Goal: Information Seeking & Learning: Learn about a topic

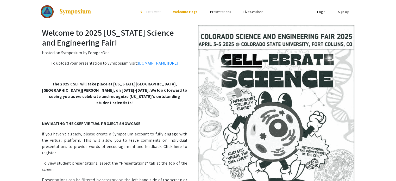
drag, startPoint x: 238, startPoint y: 97, endPoint x: 216, endPoint y: 78, distance: 28.8
drag, startPoint x: 216, startPoint y: 78, endPoint x: 200, endPoint y: 61, distance: 23.5
click at [200, 61] on img at bounding box center [276, 127] width 156 height 205
click at [179, 59] on div "Welcome to 2025 [US_STATE] Science and Engineering Fair! Hosted on Symposium by…" at bounding box center [198, 130] width 323 height 205
drag, startPoint x: 179, startPoint y: 59, endPoint x: 186, endPoint y: 78, distance: 20.0
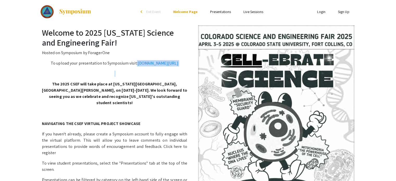
click at [186, 78] on div "Welcome to 2025 [US_STATE] Science and Engineering Fair! Hosted on Symposium by…" at bounding box center [198, 130] width 323 height 205
click at [186, 77] on p at bounding box center [198, 73] width 312 height 6
click at [227, 13] on link "Presentations" at bounding box center [220, 11] width 21 height 5
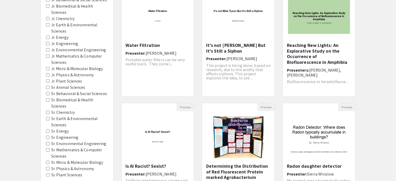
scroll to position [77, 0]
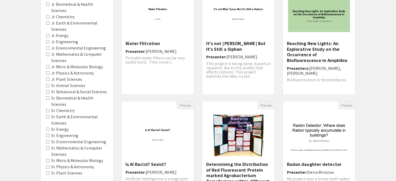
click at [46, 121] on div "Filters Project Category Jr. Animal Sciences Jr. Behavioral & Social Sciences J…" at bounding box center [77, 73] width 72 height 226
click at [47, 134] on Engineering "Sr. Engineering" at bounding box center [47, 135] width 3 height 3
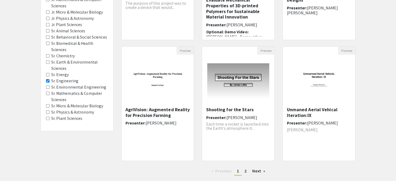
scroll to position [121, 0]
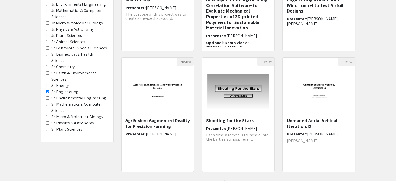
click at [46, 84] on Energy "Sr. Energy" at bounding box center [47, 85] width 3 height 3
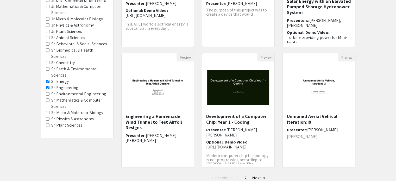
scroll to position [125, 0]
click at [46, 117] on Astronomy "Sr. Physics & Astronomy" at bounding box center [47, 118] width 3 height 3
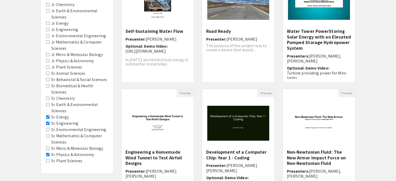
scroll to position [89, 0]
click at [48, 134] on Sciences "Sr. Mathematics & Computer Sciences" at bounding box center [47, 135] width 3 height 3
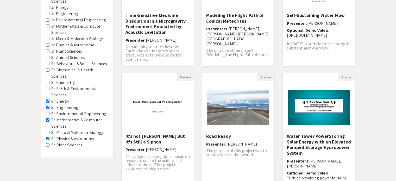
scroll to position [106, 0]
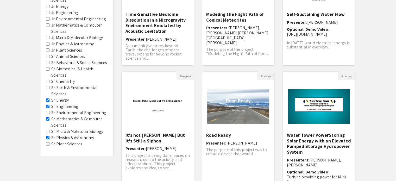
click at [47, 111] on Engineering "Sr. Environmental Engineering" at bounding box center [47, 112] width 3 height 3
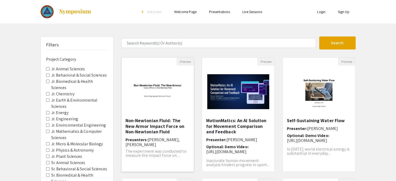
scroll to position [164, 0]
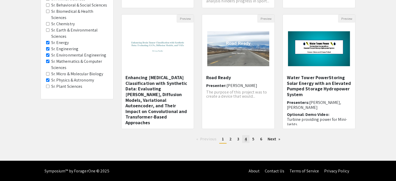
click at [247, 140] on link "page 4" at bounding box center [245, 139] width 7 height 8
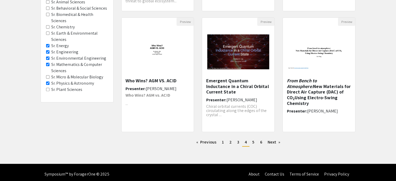
scroll to position [164, 0]
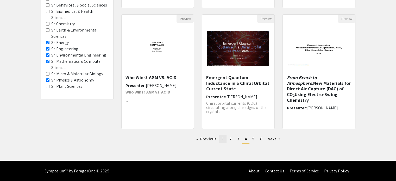
click at [225, 140] on link "page 1" at bounding box center [222, 139] width 7 height 8
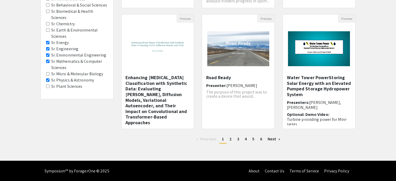
scroll to position [163, 0]
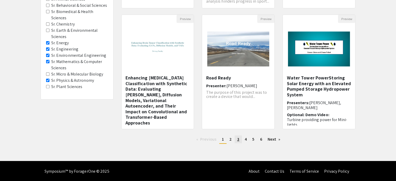
click at [240, 139] on link "page 3" at bounding box center [237, 139] width 7 height 8
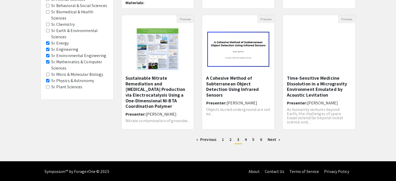
scroll to position [164, 0]
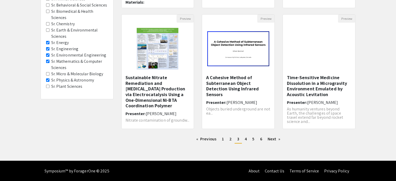
click at [244, 142] on ul "Previous page 3 / 6 page 1 page 2 You're on page 3 page 4 page 5 page 6 Next pa…" at bounding box center [238, 139] width 234 height 8
click at [247, 136] on link "page 4" at bounding box center [245, 139] width 7 height 8
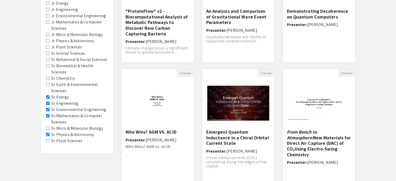
scroll to position [164, 0]
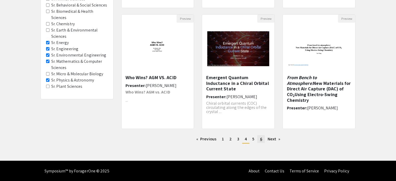
click at [257, 136] on link "page 6" at bounding box center [260, 139] width 7 height 8
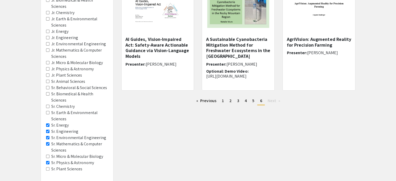
scroll to position [82, 0]
click at [230, 101] on span "2" at bounding box center [230, 99] width 2 height 5
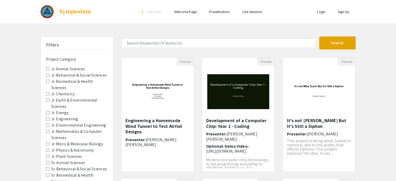
scroll to position [164, 0]
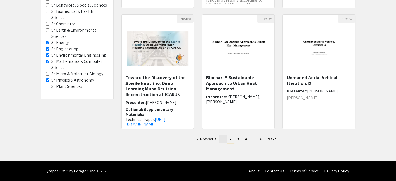
click at [222, 138] on span "1" at bounding box center [223, 138] width 2 height 5
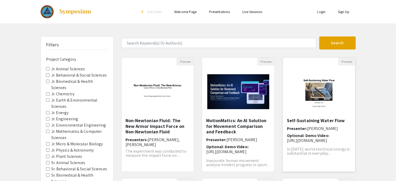
click at [315, 110] on img "Open Presentation <p>Self-Sustaining Water Flow</p>" at bounding box center [318, 91] width 72 height 45
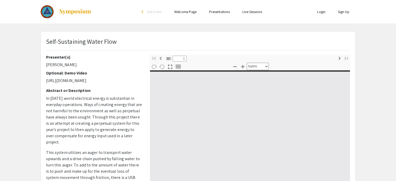
type input "0"
select select "custom"
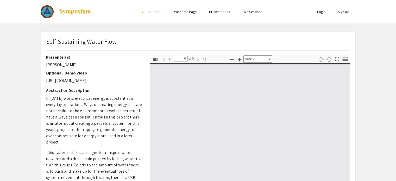
type input "1"
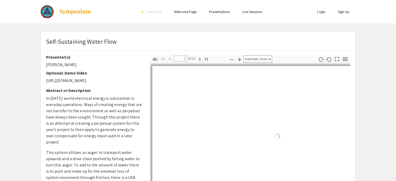
select select "auto"
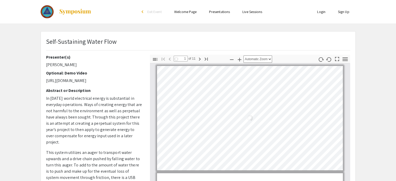
scroll to position [1, 0]
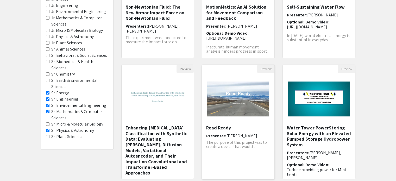
scroll to position [164, 0]
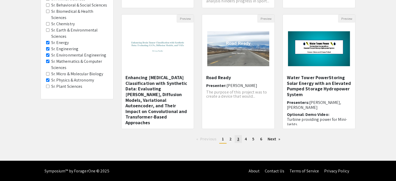
click at [237, 137] on span "3" at bounding box center [238, 138] width 2 height 5
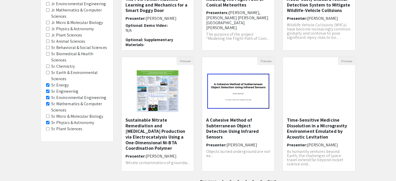
scroll to position [164, 0]
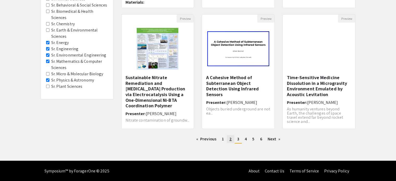
click at [227, 139] on link "page 2" at bounding box center [231, 139] width 8 height 8
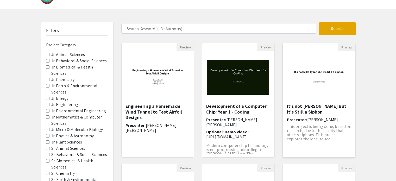
scroll to position [14, 0]
click at [329, 95] on img "Open Presentation <p>It's not Mike Tyson But It's Still a Siphon</p><p><br></p>" at bounding box center [318, 77] width 72 height 45
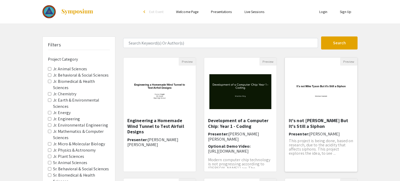
select select "custom"
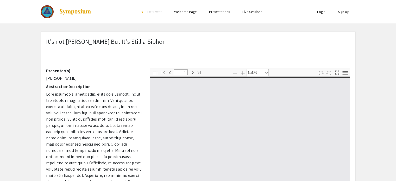
type input "0"
select select "custom"
type input "1"
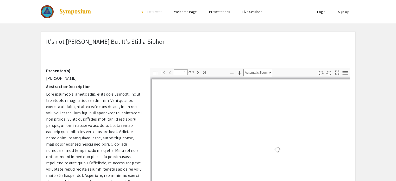
select select "auto"
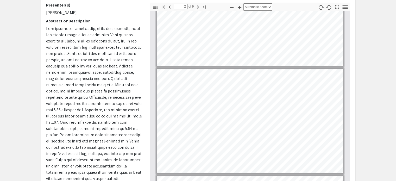
scroll to position [22, 0]
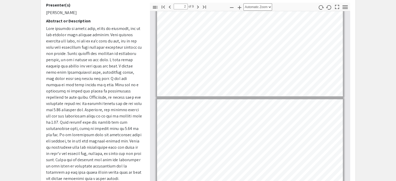
type input "1"
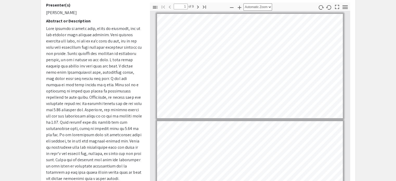
scroll to position [0, 0]
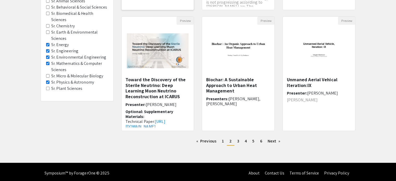
scroll to position [164, 0]
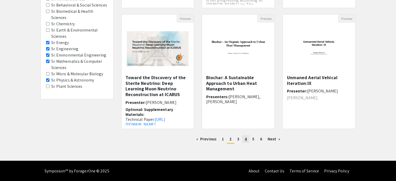
click at [246, 139] on span "4" at bounding box center [245, 138] width 2 height 5
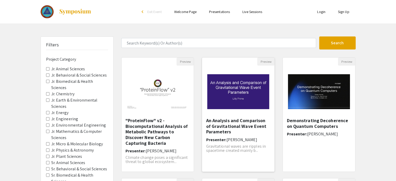
scroll to position [164, 0]
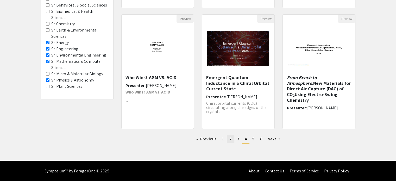
click at [232, 138] on link "page 2" at bounding box center [231, 139] width 8 height 8
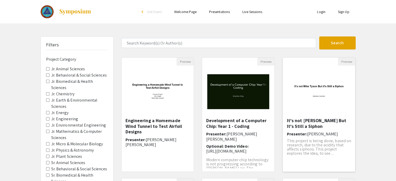
scroll to position [164, 0]
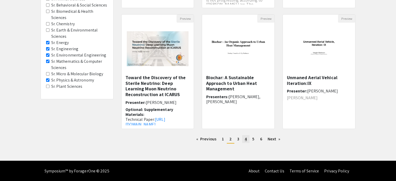
click at [243, 136] on link "page 4" at bounding box center [245, 139] width 7 height 8
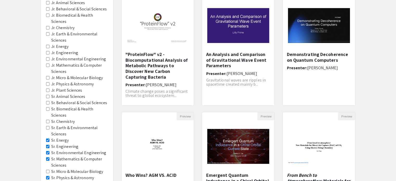
scroll to position [77, 0]
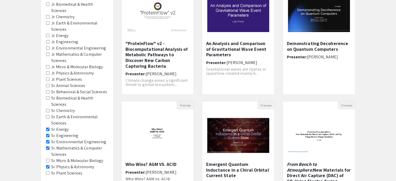
drag, startPoint x: 353, startPoint y: 89, endPoint x: 353, endPoint y: 94, distance: 4.9
click at [353, 94] on div "Demonstrating Decoherence on Quantum Computers Presenter: [PERSON_NAME]" at bounding box center [318, 68] width 72 height 54
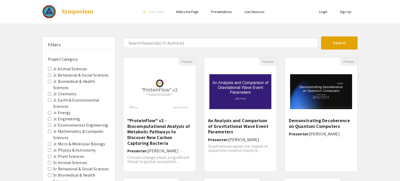
select select "custom"
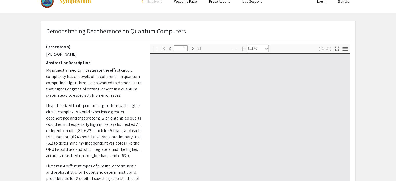
type input "0"
select select "auto"
type input "1"
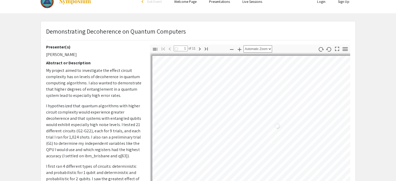
select select "auto"
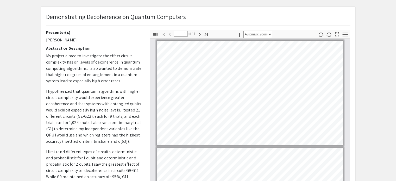
scroll to position [27, 0]
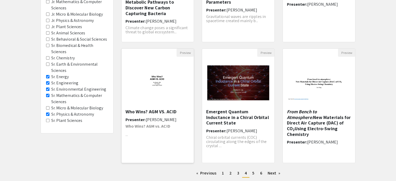
scroll to position [130, 0]
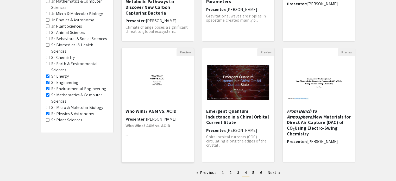
click at [158, 95] on img "Open Presentation <p>Who Wins? AGM VS. ACID</p>" at bounding box center [157, 82] width 72 height 45
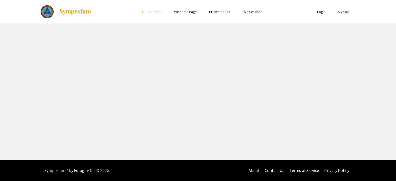
select select "custom"
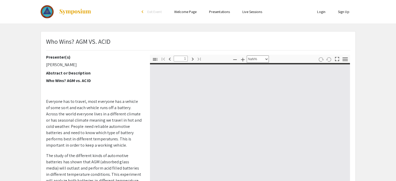
type input "0"
select select "custom"
type input "1"
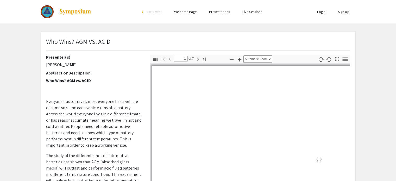
select select "auto"
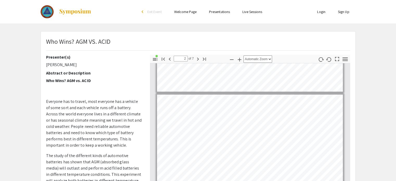
scroll to position [18, 0]
type input "1"
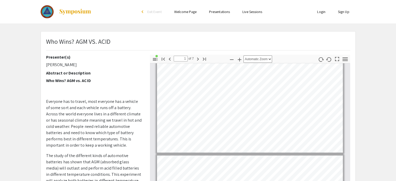
scroll to position [0, 0]
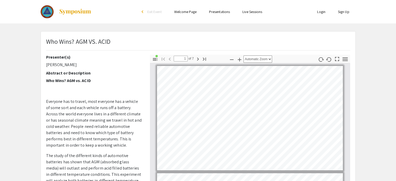
select select "page-width"
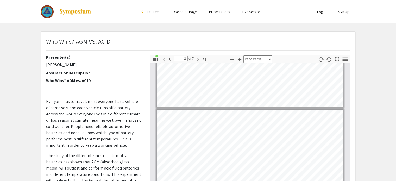
scroll to position [19, 0]
type input "1"
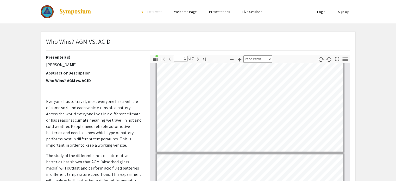
scroll to position [0, 0]
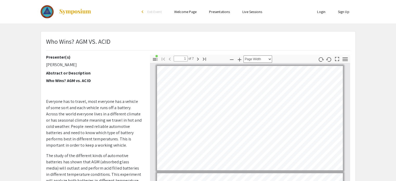
click at [330, 181] on html "Skip navigation arrow_back_ios Exit Event Welcome Page Presentations Live Sessi…" at bounding box center [198, 90] width 396 height 181
click at [153, 57] on icon "button" at bounding box center [155, 59] width 6 height 6
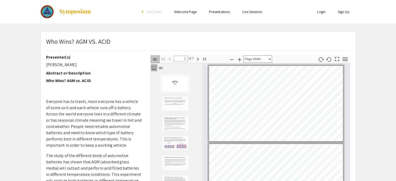
scroll to position [1, 0]
click at [153, 57] on icon "button" at bounding box center [155, 59] width 6 height 6
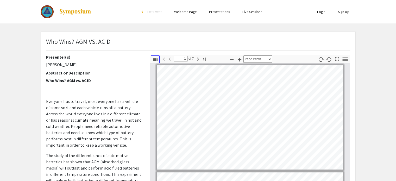
scroll to position [0, 0]
click at [29, 93] on app-presentation "Who Wins? AGM VS. ACID Presenter(s) [PERSON_NAME] Abstract or Description Who W…" at bounding box center [198, 162] width 396 height 263
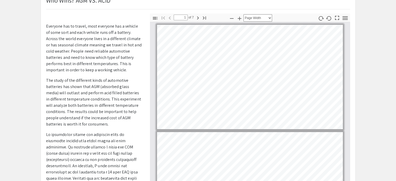
scroll to position [34, 0]
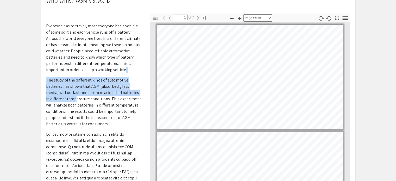
drag, startPoint x: 86, startPoint y: 67, endPoint x: 64, endPoint y: 106, distance: 44.1
click at [89, 80] on span "The study of the different kinds of automotive batteries has shown that AGM (ab…" at bounding box center [93, 101] width 95 height 49
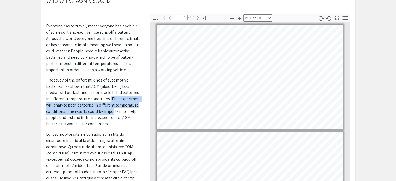
drag, startPoint x: 105, startPoint y: 98, endPoint x: 111, endPoint y: 110, distance: 13.6
click at [111, 110] on span "The study of the different kinds of automotive batteries has shown that AGM (ab…" at bounding box center [93, 101] width 95 height 49
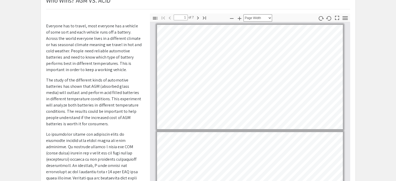
click at [91, 87] on span "The study of the different kinds of automotive batteries has shown that AGM (ab…" at bounding box center [93, 101] width 95 height 49
click at [80, 89] on span "The study of the different kinds of automotive batteries has shown that AGM (ab…" at bounding box center [93, 101] width 95 height 49
click at [82, 95] on span "The study of the different kinds of automotive batteries has shown that AGM (ab…" at bounding box center [93, 101] width 95 height 49
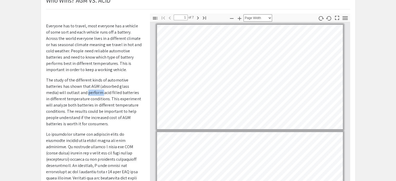
click at [80, 92] on span "The study of the different kinds of automotive batteries has shown that AGM (ab…" at bounding box center [93, 101] width 95 height 49
click at [85, 48] on span "Everyone has to travel, most everyone has a vehicle of some sort and each vehic…" at bounding box center [93, 47] width 95 height 49
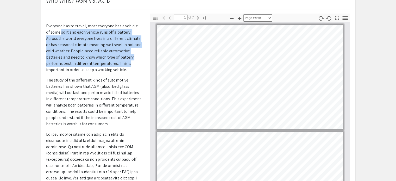
drag, startPoint x: 102, startPoint y: 63, endPoint x: 56, endPoint y: 31, distance: 55.9
click at [56, 31] on span "Everyone has to travel, most everyone has a vehicle of some sort and each vehic…" at bounding box center [93, 47] width 95 height 49
click at [102, 64] on span "Everyone has to travel, most everyone has a vehicle of some sort and each vehic…" at bounding box center [93, 47] width 95 height 49
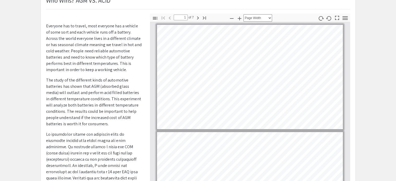
click at [102, 64] on span "Everyone has to travel, most everyone has a vehicle of some sort and each vehic…" at bounding box center [93, 47] width 95 height 49
drag, startPoint x: 64, startPoint y: 63, endPoint x: 93, endPoint y: 62, distance: 29.1
click at [93, 62] on span "Everyone has to travel, most everyone has a vehicle of some sort and each vehic…" at bounding box center [93, 47] width 95 height 49
click at [63, 64] on span "Everyone has to travel, most everyone has a vehicle of some sort and each vehic…" at bounding box center [93, 47] width 95 height 49
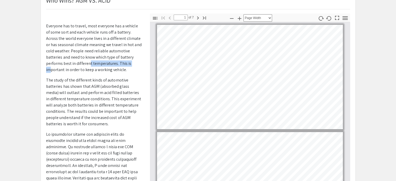
drag, startPoint x: 63, startPoint y: 64, endPoint x: 109, endPoint y: 65, distance: 45.3
click at [109, 65] on span "Everyone has to travel, most everyone has a vehicle of some sort and each vehic…" at bounding box center [93, 47] width 95 height 49
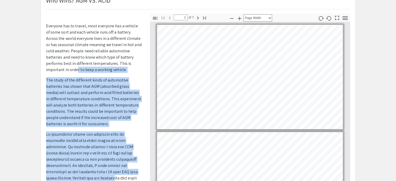
scroll to position [56, 0]
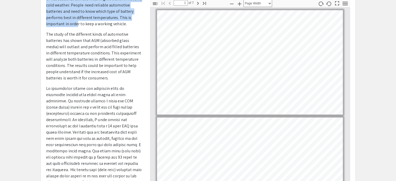
drag, startPoint x: 134, startPoint y: 63, endPoint x: 87, endPoint y: 181, distance: 127.5
click at [87, 125] on html "Skip navigation arrow_back_ios Exit Event Welcome Page Presentations Live Sessi…" at bounding box center [198, 34] width 396 height 181
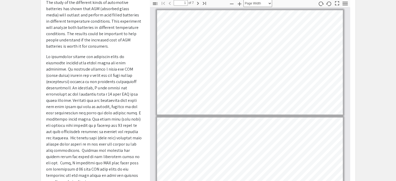
click at [89, 148] on span at bounding box center [94, 119] width 96 height 130
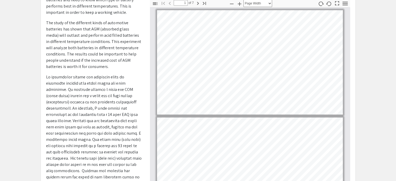
scroll to position [0, 0]
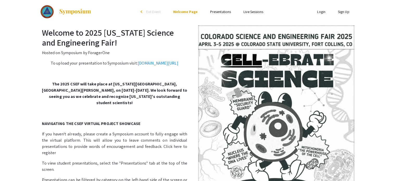
click at [218, 14] on link "Presentations" at bounding box center [220, 11] width 21 height 5
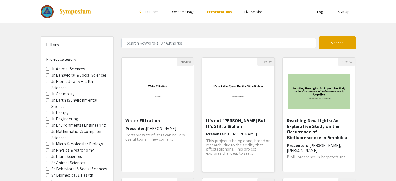
click at [272, 135] on div "It's not Mike Tyson But It's Still a Siphon Presenter: Madison Gunnels This pro…" at bounding box center [238, 145] width 72 height 54
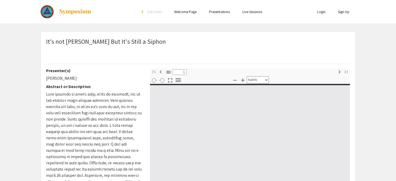
type input "0"
select select "custom"
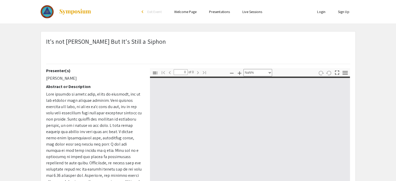
type input "1"
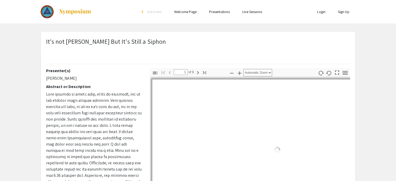
select select "auto"
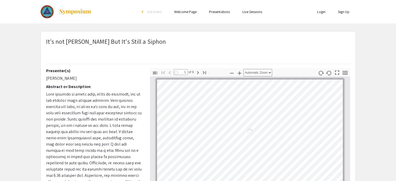
scroll to position [1, 0]
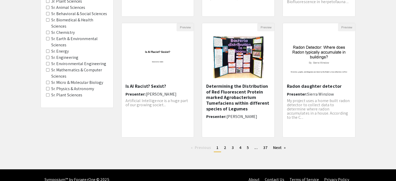
scroll to position [153, 0]
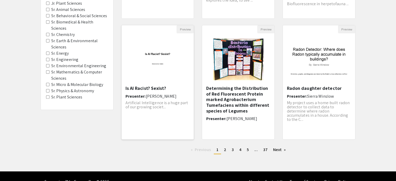
click at [145, 117] on div "Is AI Racist? Sexist? Presenter: Madeleine Hahn Artificial Intelligence is a hu…" at bounding box center [157, 110] width 65 height 50
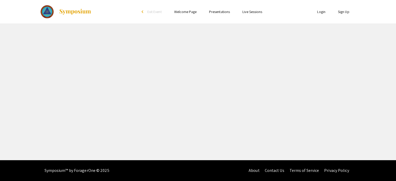
select select "custom"
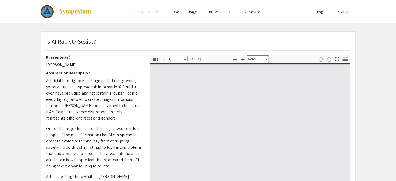
type input "0"
select select "auto"
type input "1"
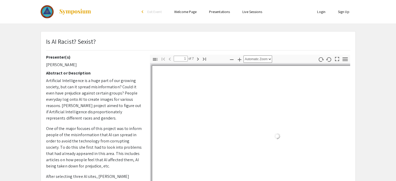
select select "auto"
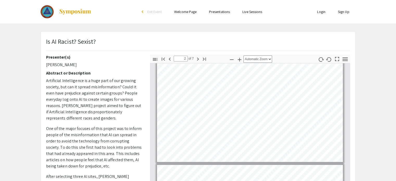
scroll to position [92, 0]
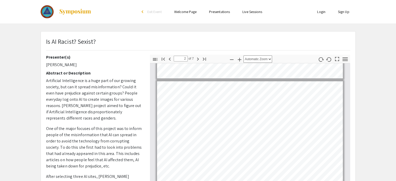
type input "1"
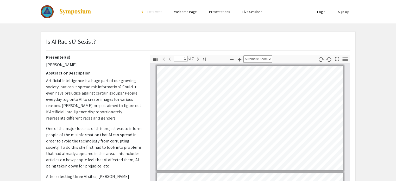
drag, startPoint x: 106, startPoint y: 0, endPoint x: 18, endPoint y: 46, distance: 98.9
click at [18, 46] on app-presentation "Is AI Racist? Sexist? Presenter(s) Madeleine Hahn Abstract or Description Artif…" at bounding box center [198, 162] width 396 height 263
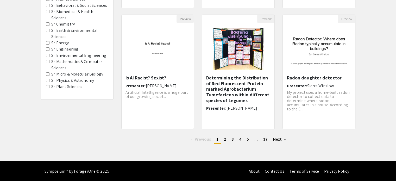
scroll to position [164, 0]
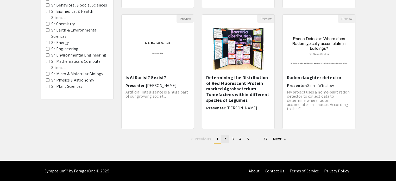
click at [223, 138] on link "page 2" at bounding box center [225, 139] width 8 height 8
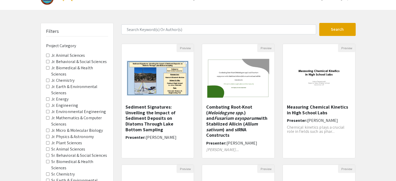
scroll to position [13, 0]
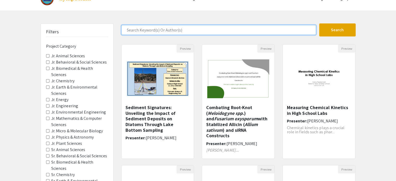
click at [168, 29] on input "Search Keyword(s) Or Author(s)" at bounding box center [218, 30] width 195 height 10
click at [130, 30] on input "mandela" at bounding box center [218, 30] width 195 height 10
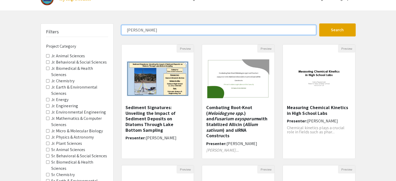
click at [130, 30] on input "mandela" at bounding box center [218, 30] width 195 height 10
click at [319, 23] on button "Search" at bounding box center [337, 29] width 36 height 13
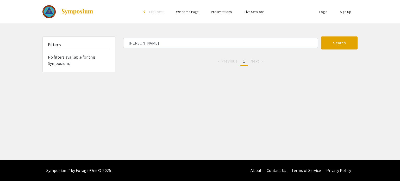
click at [244, 62] on span "1" at bounding box center [244, 60] width 2 height 5
click at [244, 60] on span "1" at bounding box center [244, 60] width 2 height 5
click at [192, 37] on form "Mandela Search" at bounding box center [240, 42] width 242 height 13
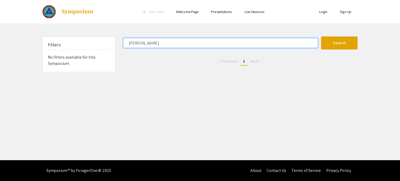
click at [185, 40] on input "Mandela" at bounding box center [220, 43] width 195 height 10
click at [321, 36] on button "Search" at bounding box center [339, 42] width 36 height 13
click at [140, 41] on input "Mandela effect" at bounding box center [220, 43] width 195 height 10
click at [145, 40] on input "Mandela effect" at bounding box center [220, 43] width 195 height 10
type input "effect"
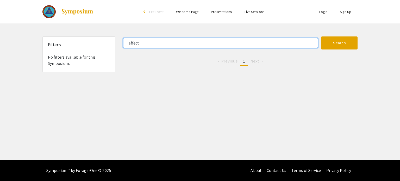
click at [321, 36] on button "Search" at bounding box center [339, 42] width 36 height 13
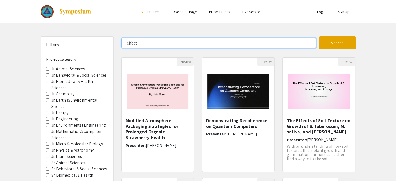
click at [156, 42] on input "effect" at bounding box center [218, 43] width 195 height 10
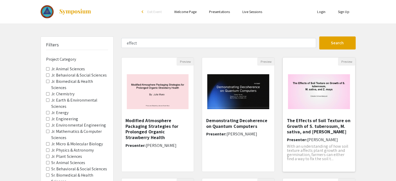
click at [333, 95] on img "Open Presentation <p>The Effects of Soil Texture on Growth of S. tuberosum,&nbs…" at bounding box center [318, 91] width 72 height 45
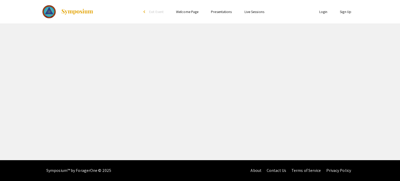
select select "custom"
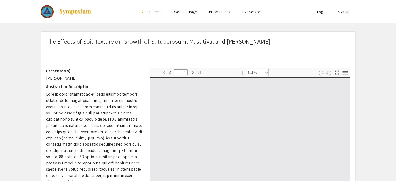
type input "0"
select select "custom"
type input "1"
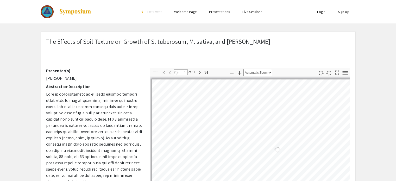
select select "auto"
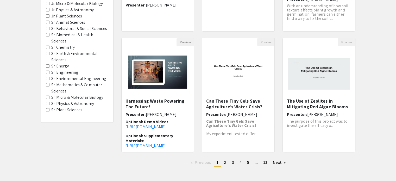
scroll to position [141, 0]
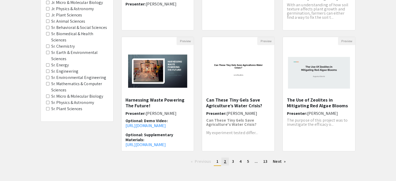
click at [225, 163] on span "2" at bounding box center [225, 160] width 2 height 5
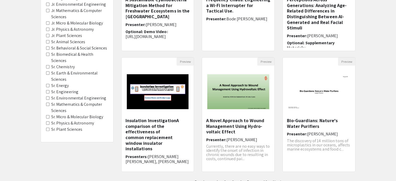
scroll to position [164, 0]
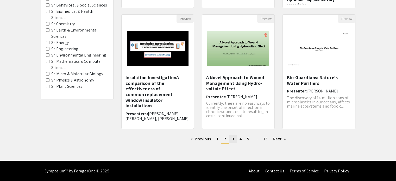
click at [230, 140] on link "page 3" at bounding box center [232, 139] width 7 height 8
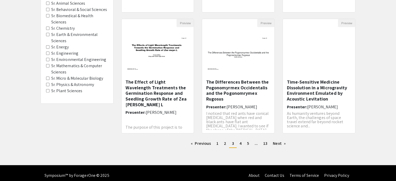
scroll to position [160, 0]
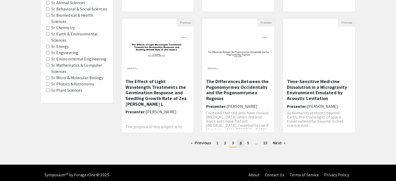
click at [241, 142] on span "4" at bounding box center [240, 142] width 2 height 5
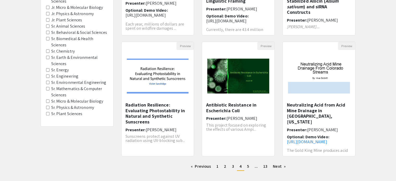
scroll to position [144, 0]
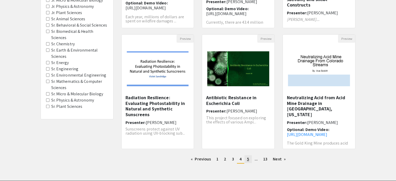
drag, startPoint x: 249, startPoint y: 159, endPoint x: 246, endPoint y: 158, distance: 3.2
click at [246, 158] on link "page 5" at bounding box center [247, 159] width 7 height 8
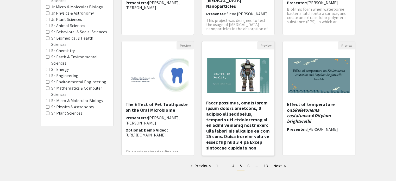
scroll to position [213, 0]
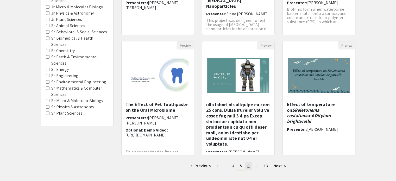
click at [246, 164] on link "page 6" at bounding box center [247, 166] width 7 height 8
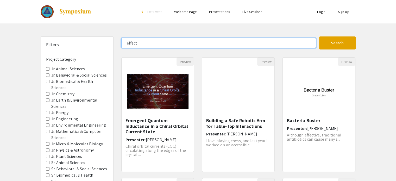
click at [196, 42] on input "effect" at bounding box center [218, 43] width 195 height 10
type input "e"
click at [319, 36] on button "Search" at bounding box center [337, 42] width 36 height 13
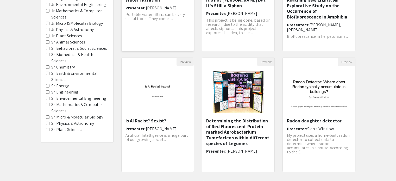
scroll to position [139, 0]
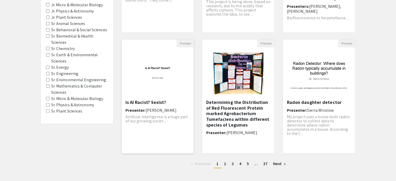
click at [164, 75] on img "Open Presentation <p>Is AI Racist? Sexist?</p>" at bounding box center [157, 73] width 72 height 45
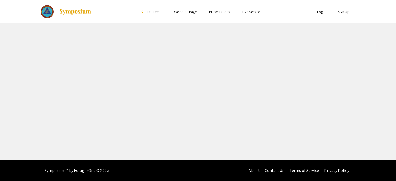
select select "custom"
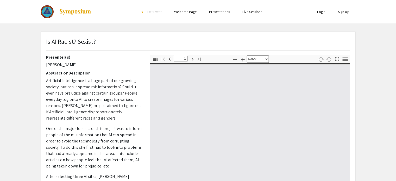
type input "0"
select select "custom"
type input "1"
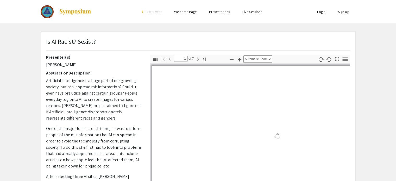
select select "auto"
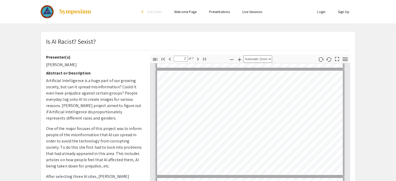
scroll to position [102, 0]
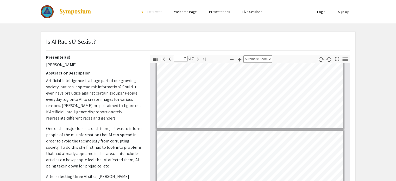
type input "6"
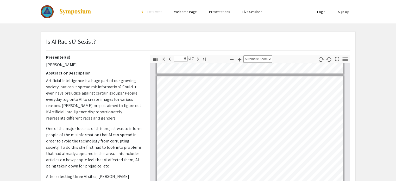
scroll to position [523, 0]
